Goal: Navigation & Orientation: Find specific page/section

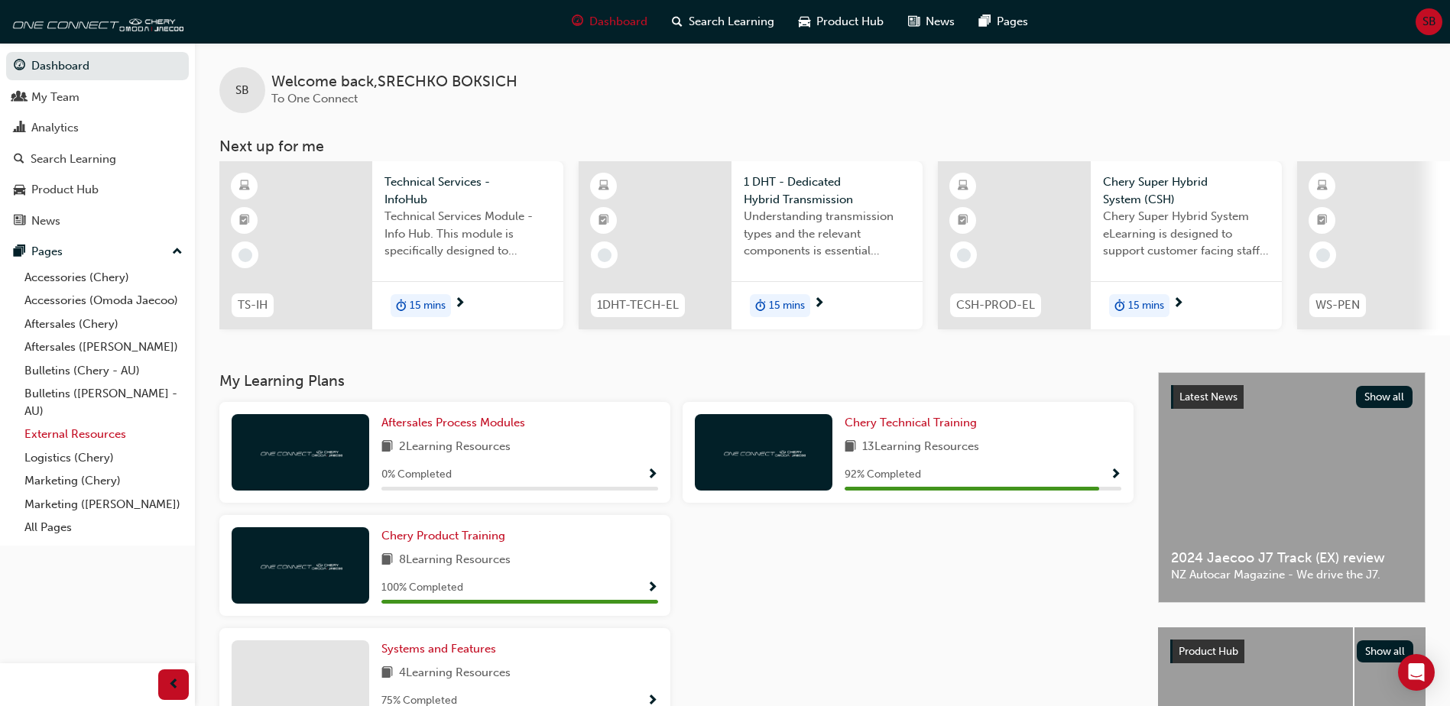
click at [89, 435] on link "External Resources" at bounding box center [103, 435] width 170 height 24
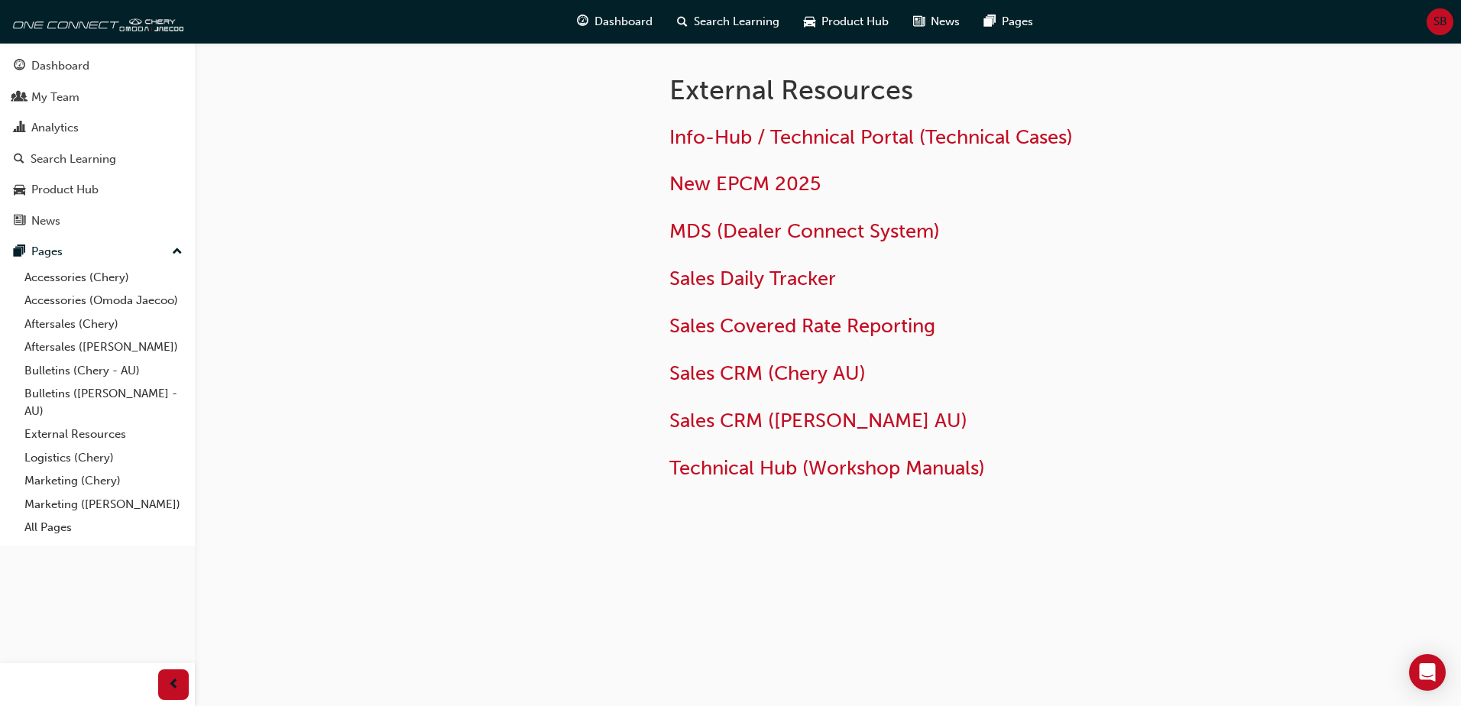
click at [724, 618] on div "External Resources Info-Hub / Technical Portal (Technical Cases) New EPCM 2025 …" at bounding box center [730, 353] width 1461 height 706
click at [546, 235] on div at bounding box center [507, 298] width 275 height 510
click at [750, 140] on span "Info-Hub / Technical Portal (Technical Cases)" at bounding box center [871, 137] width 404 height 24
click at [494, 284] on div at bounding box center [507, 298] width 275 height 510
click at [597, 186] on div at bounding box center [507, 298] width 275 height 510
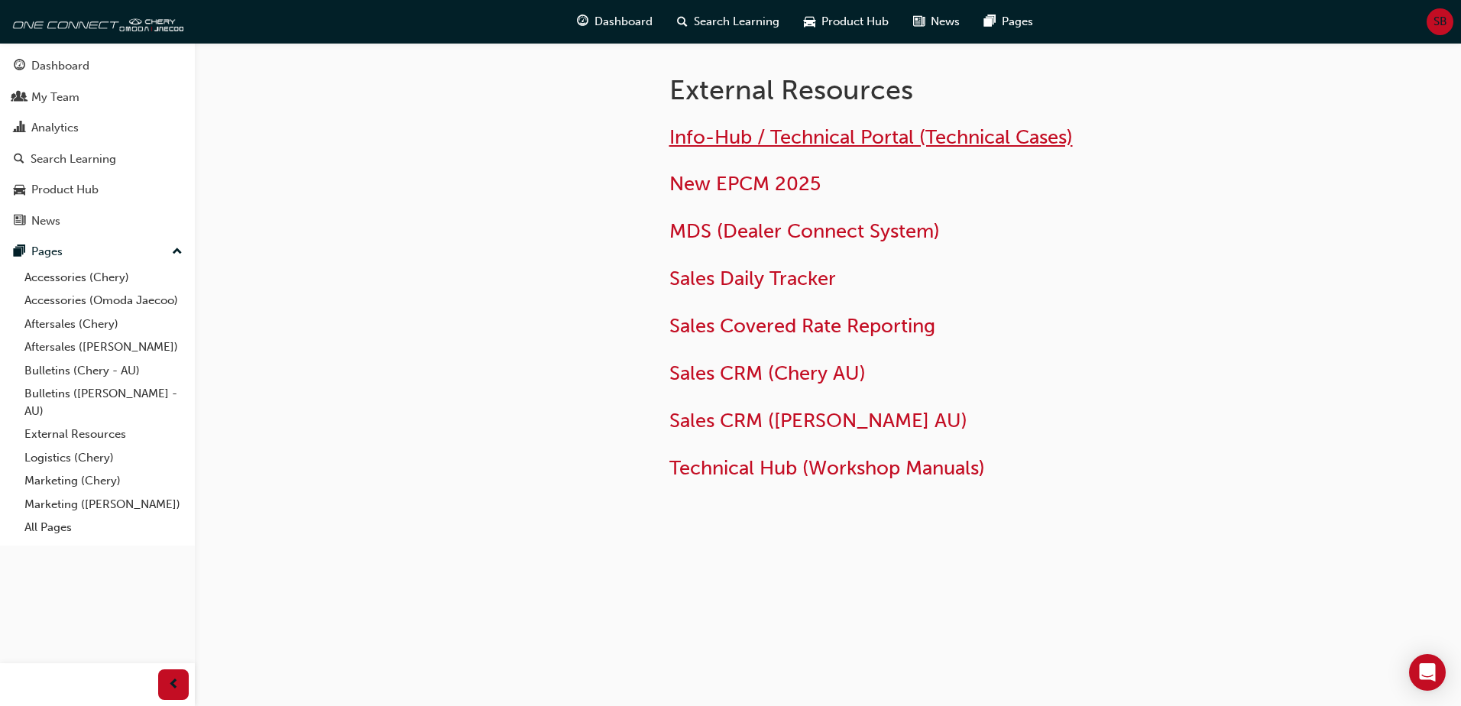
click at [735, 141] on span "Info-Hub / Technical Portal (Technical Cases)" at bounding box center [871, 137] width 404 height 24
click at [769, 465] on span "Technical Hub (Workshop Manuals)" at bounding box center [827, 468] width 316 height 24
